Goal: Ask a question: Seek information or help from site administrators or community

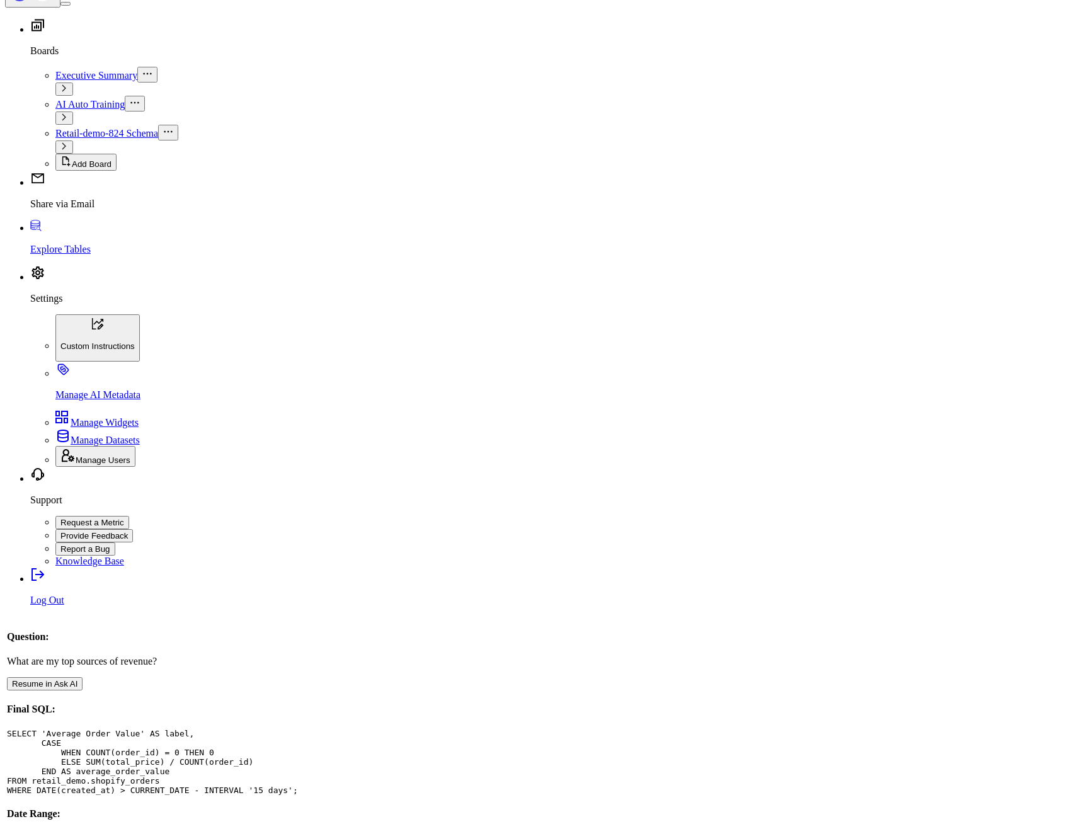
scroll to position [151, 0]
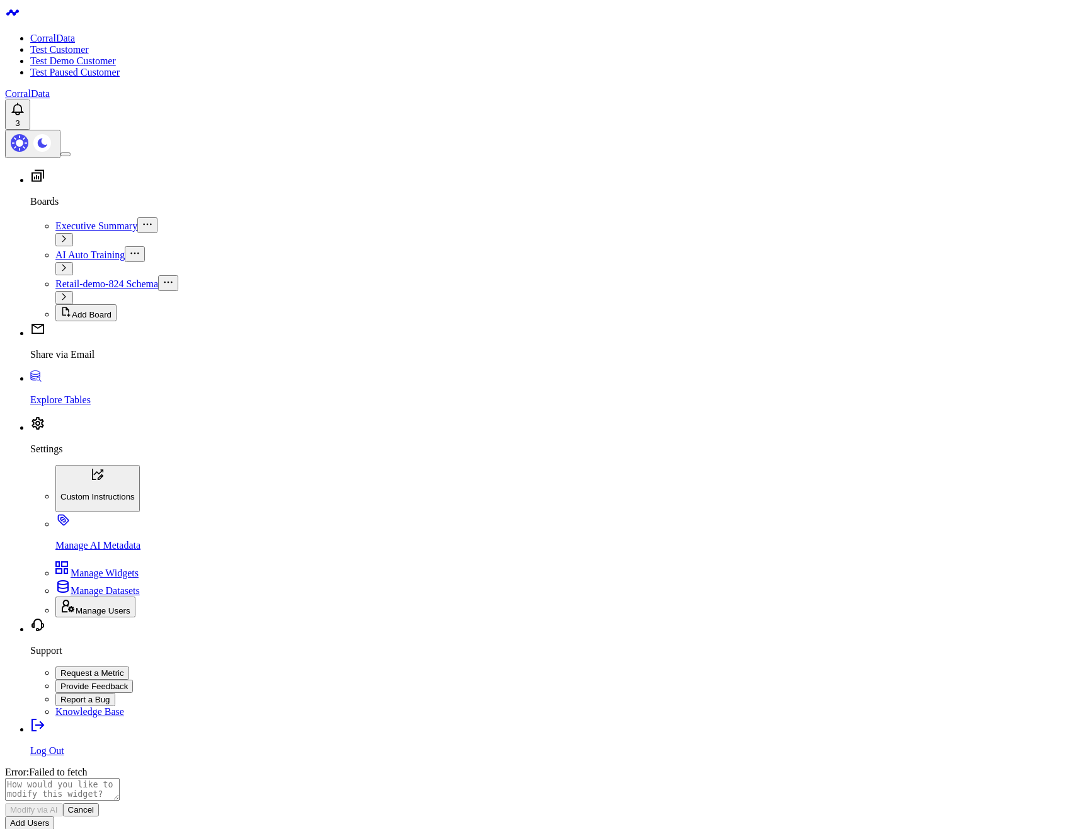
click at [193, 393] on body "CorralData Test Customer Test Demo Customer Test Paused Customer CorralData 3 B…" at bounding box center [537, 562] width 1064 height 1115
click at [308, 495] on body "CorralData Test Customer Test Demo Customer Test Paused Customer CorralData 3 B…" at bounding box center [537, 562] width 1064 height 1115
click at [326, 431] on body "CorralData Test Customer Test Demo Customer Test Paused Customer CorralData 3 B…" at bounding box center [537, 562] width 1064 height 1115
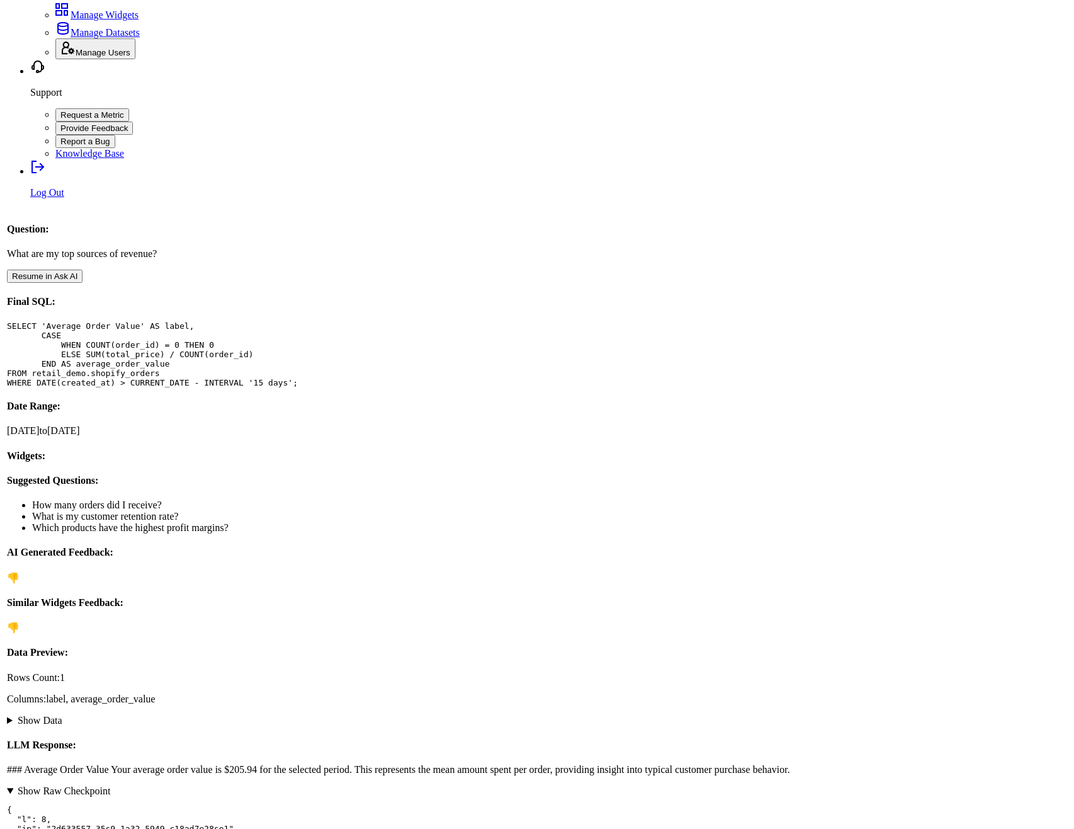
scroll to position [756, 0]
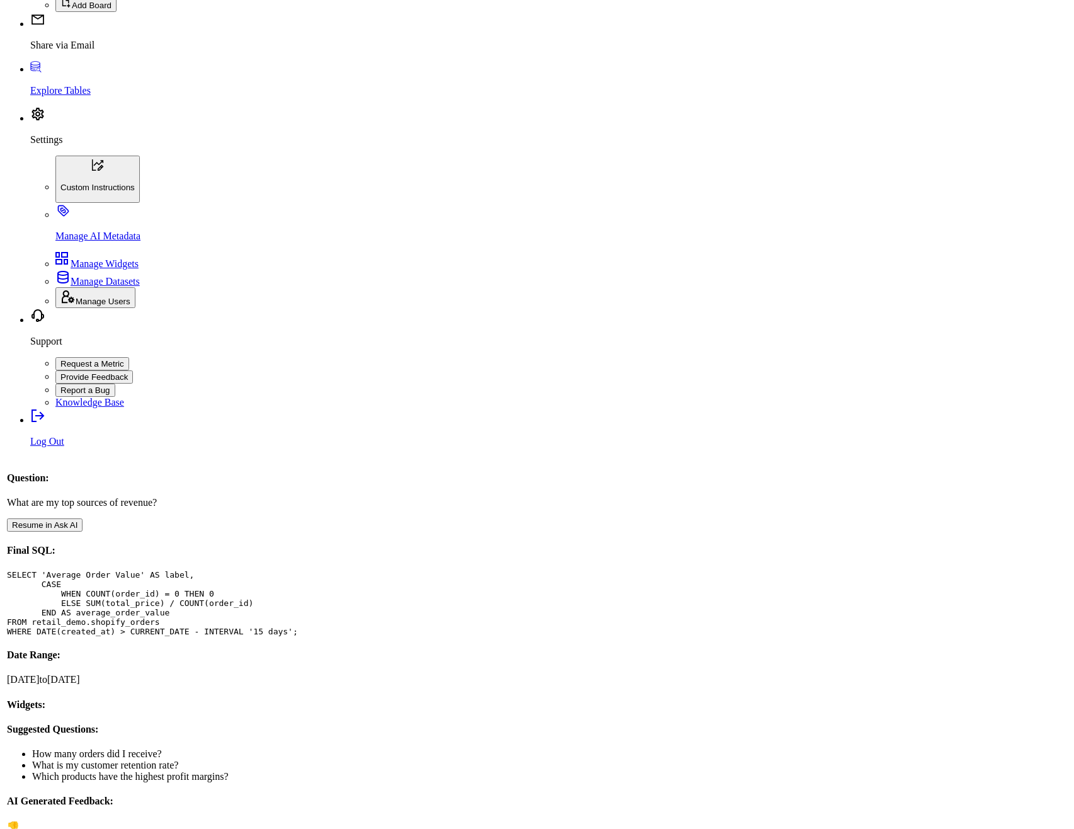
scroll to position [76, 0]
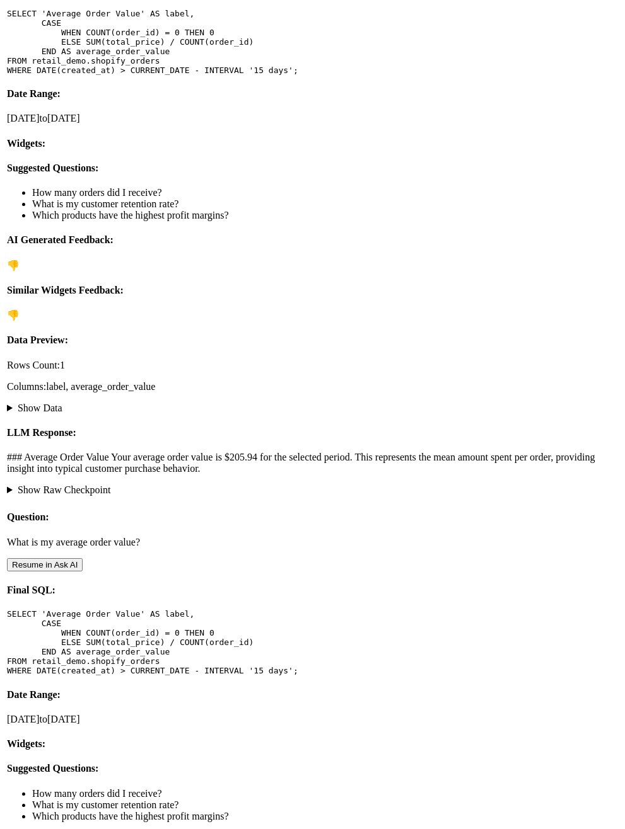
scroll to position [985, 0]
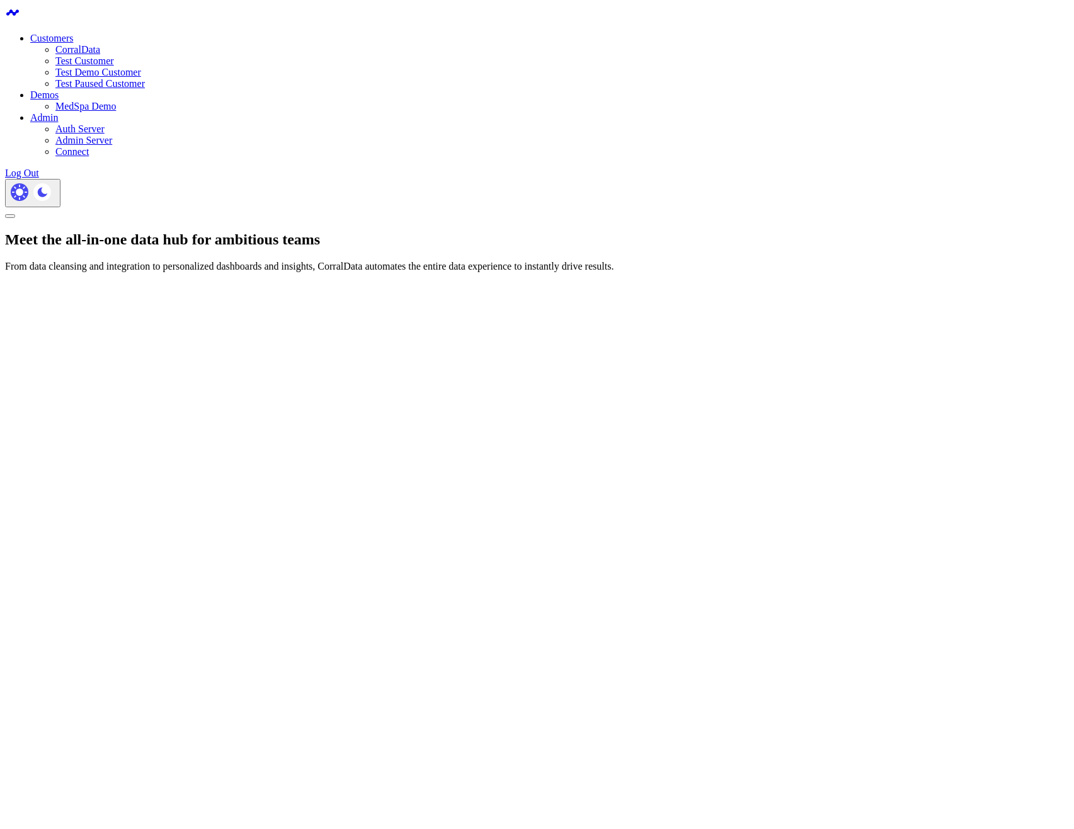
click at [100, 49] on link "CorralData" at bounding box center [77, 49] width 45 height 11
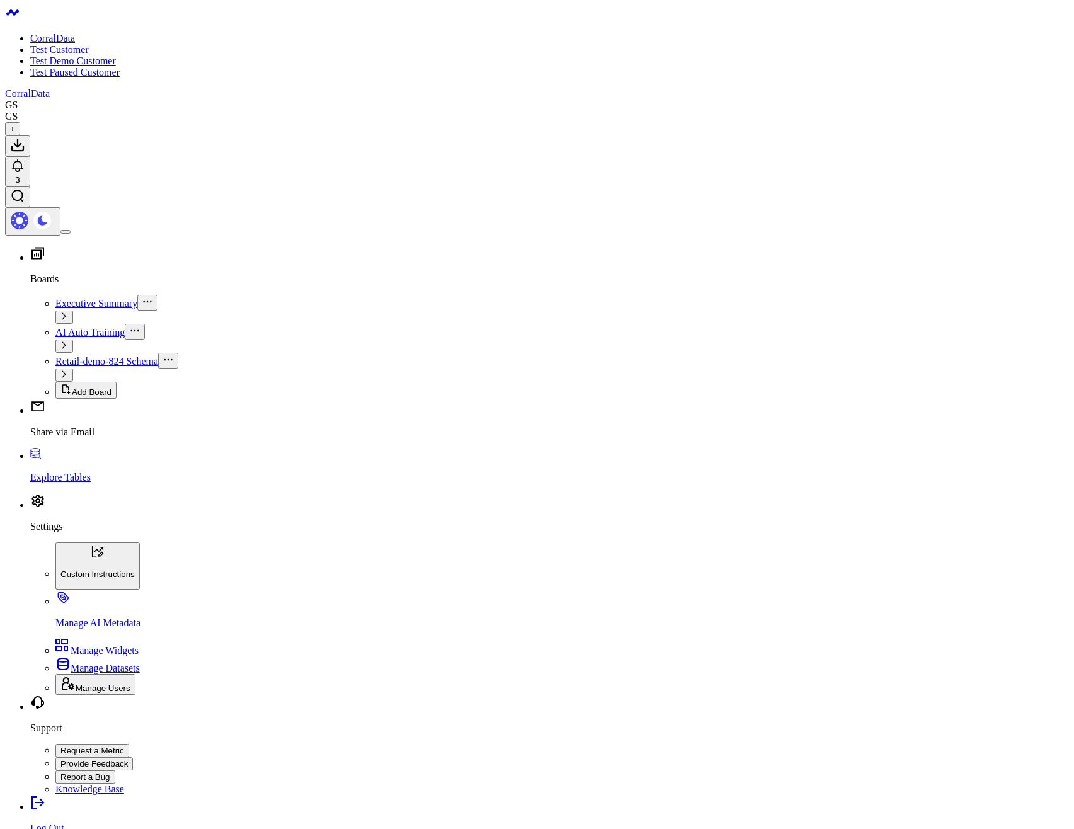
type input "What are my top sources of revenue?"
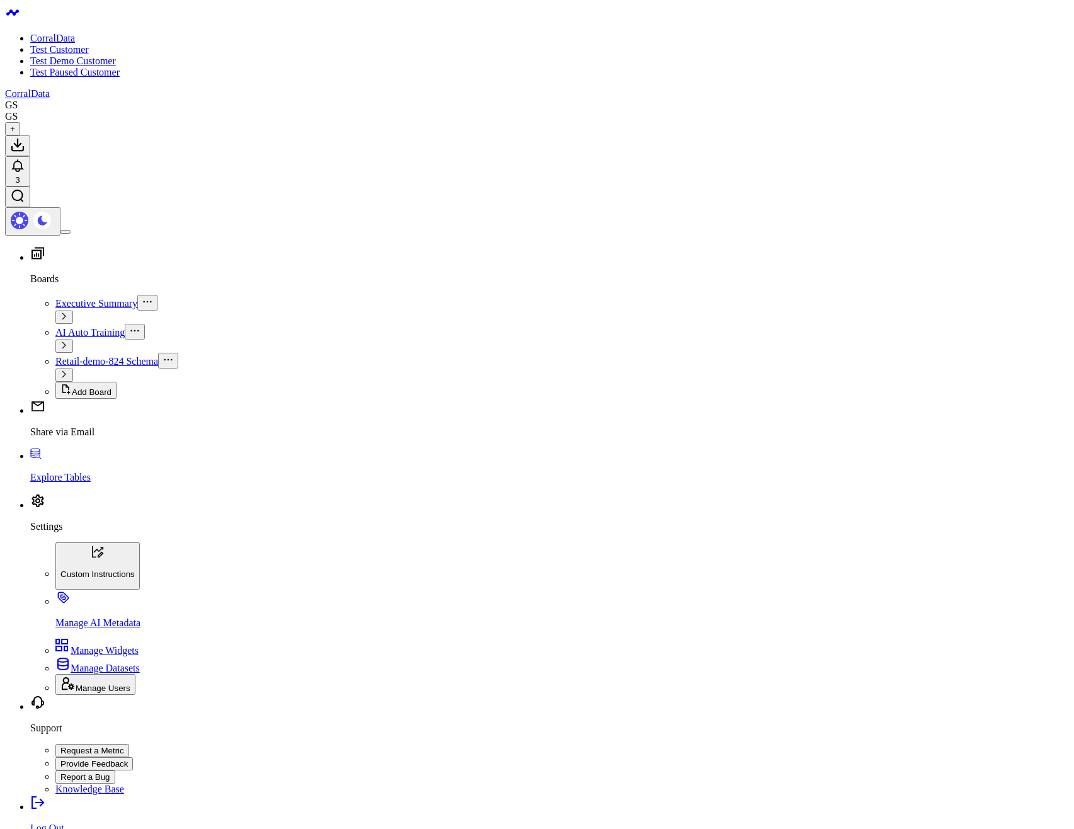
type input "hello world"
type input "show 3 random products from my database"
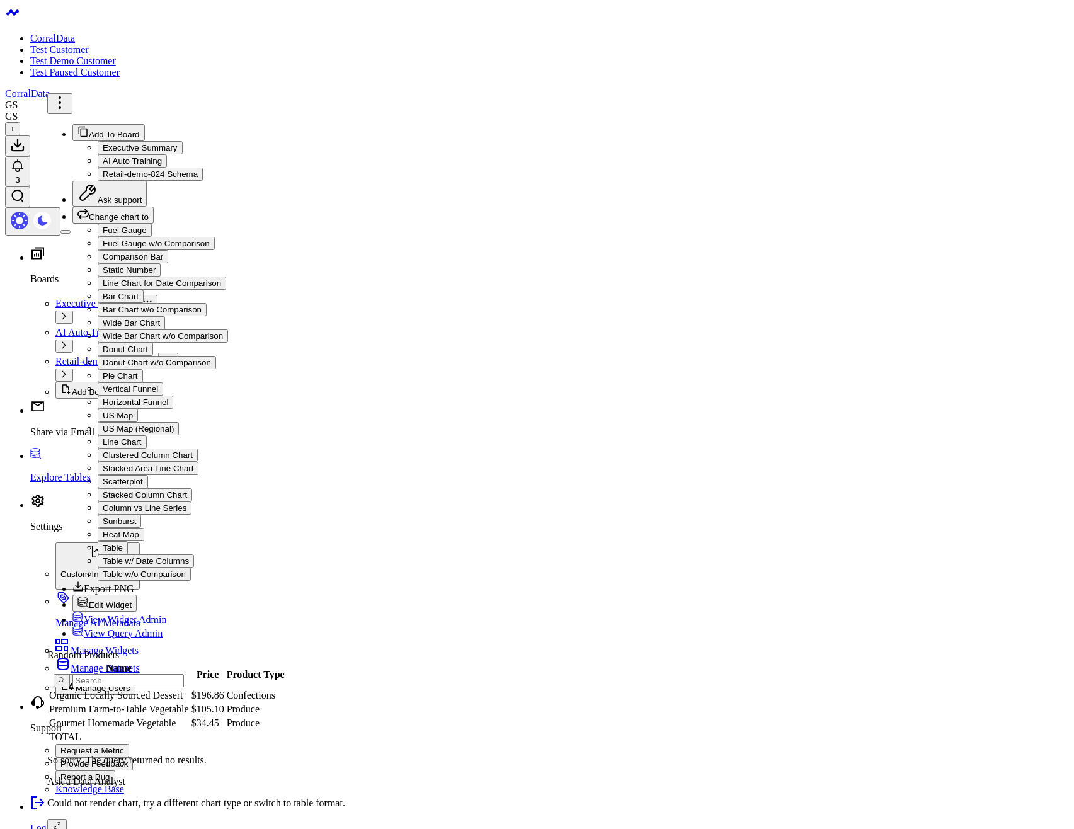
drag, startPoint x: 577, startPoint y: 558, endPoint x: 591, endPoint y: 529, distance: 32.1
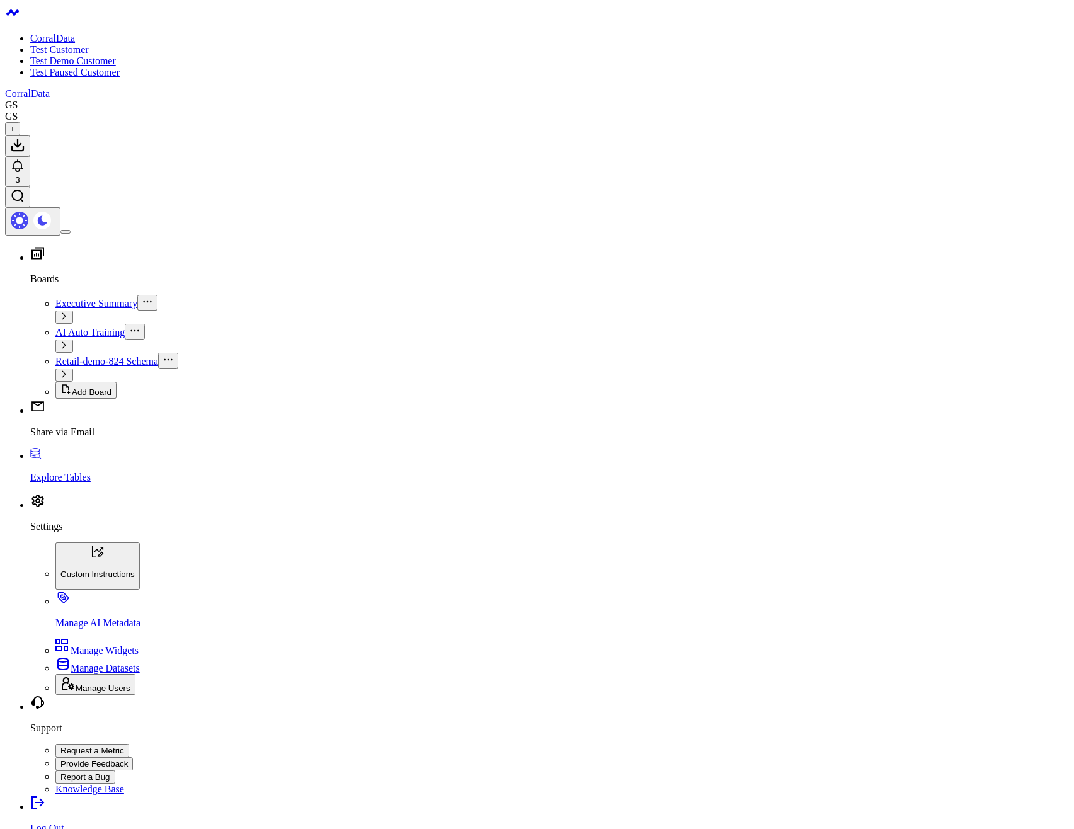
type input "What are my top products by name, sorted by top 5 sales in the past 90 days"
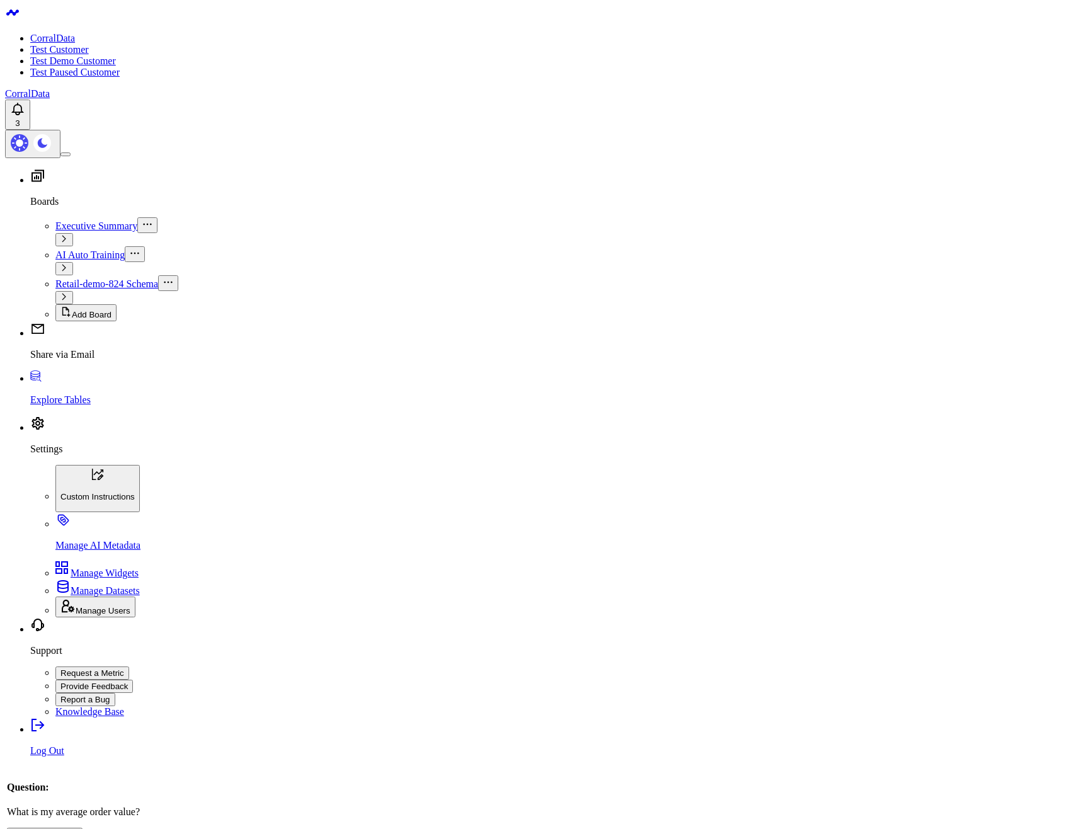
click at [738, 643] on body "CorralData Test Customer Test Demo Customer Test Paused Customer CorralData 3 B…" at bounding box center [537, 821] width 1064 height 1632
